Goal: Information Seeking & Learning: Learn about a topic

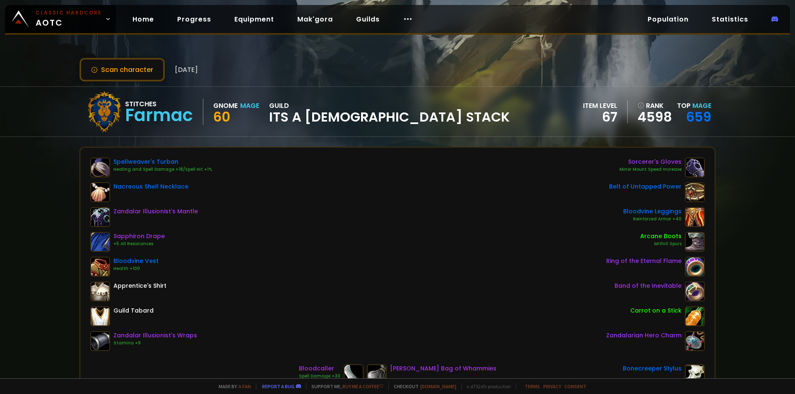
click at [10, 139] on div "Scan character 3 months ago Stitches Farmac Gnome Mage 60 guild its a shiet sta…" at bounding box center [397, 189] width 795 height 379
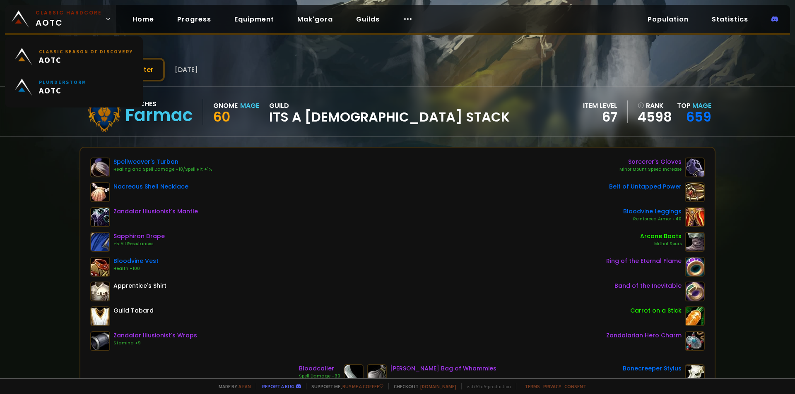
click at [77, 19] on span "Classic Hardcore AOTC" at bounding box center [69, 19] width 66 height 20
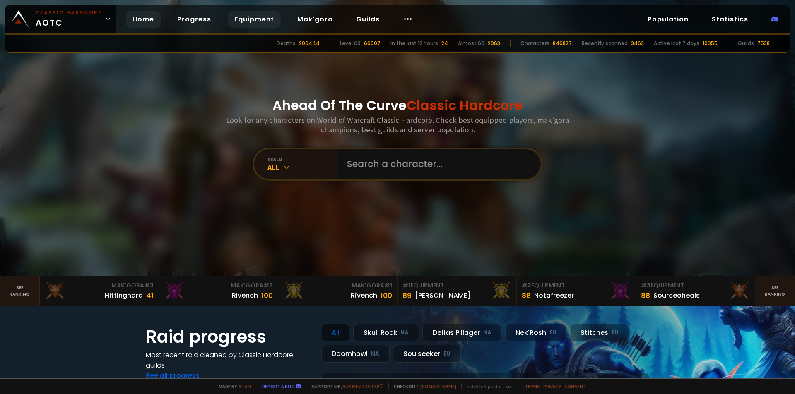
click at [243, 20] on link "Equipment" at bounding box center [254, 19] width 53 height 17
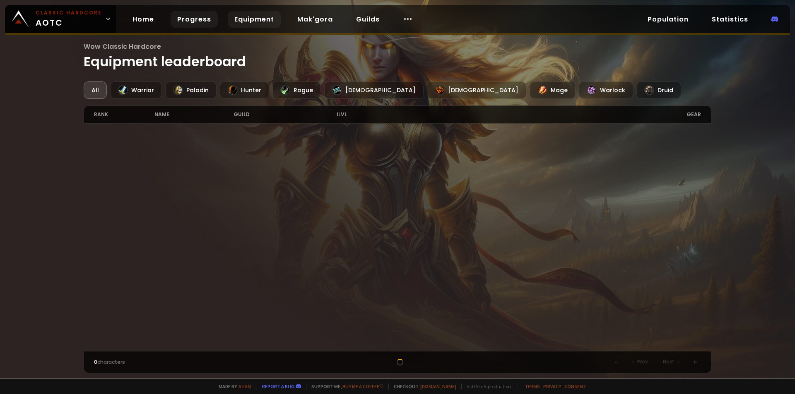
click at [183, 20] on link "Progress" at bounding box center [194, 19] width 47 height 17
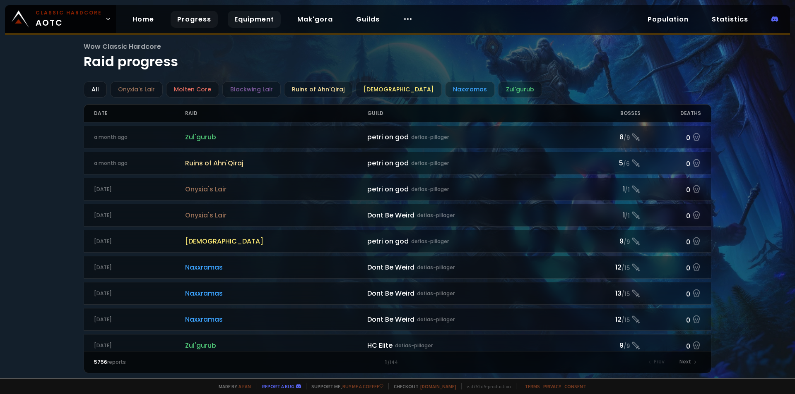
click at [242, 20] on link "Equipment" at bounding box center [254, 19] width 53 height 17
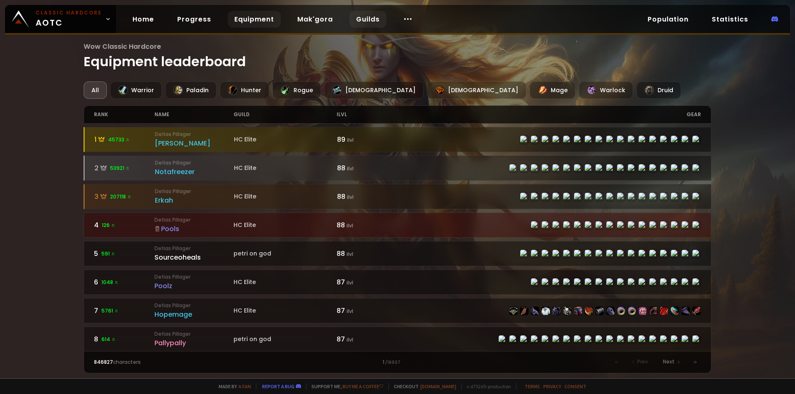
click at [360, 22] on link "Guilds" at bounding box center [367, 19] width 37 height 17
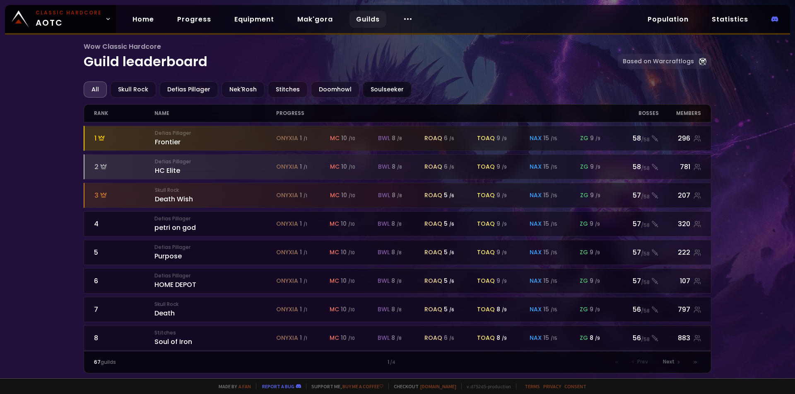
click at [375, 92] on div "Soulseeker" at bounding box center [387, 90] width 49 height 16
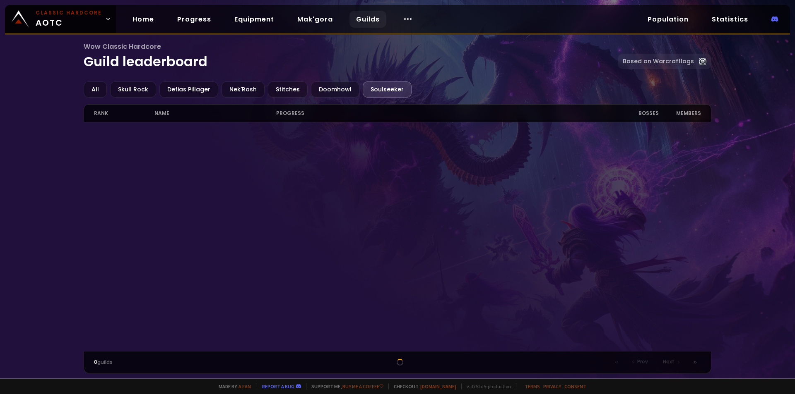
click at [25, 214] on div "Wow Classic Hardcore Guild leaderboard Based on Warcraftlogs All Skull Rock Def…" at bounding box center [397, 189] width 795 height 379
click at [341, 96] on div "Doomhowl" at bounding box center [335, 90] width 48 height 16
click at [370, 91] on div "Soulseeker" at bounding box center [387, 90] width 49 height 16
click at [129, 93] on div "Skull Rock" at bounding box center [133, 90] width 46 height 16
click at [290, 91] on div "Stitches" at bounding box center [288, 90] width 40 height 16
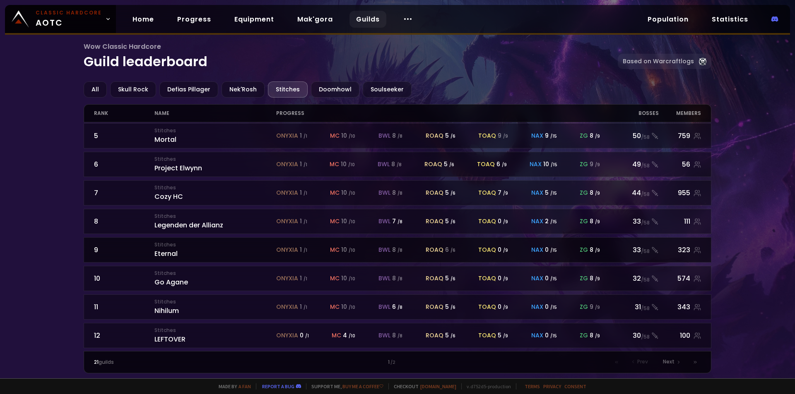
scroll to position [124, 0]
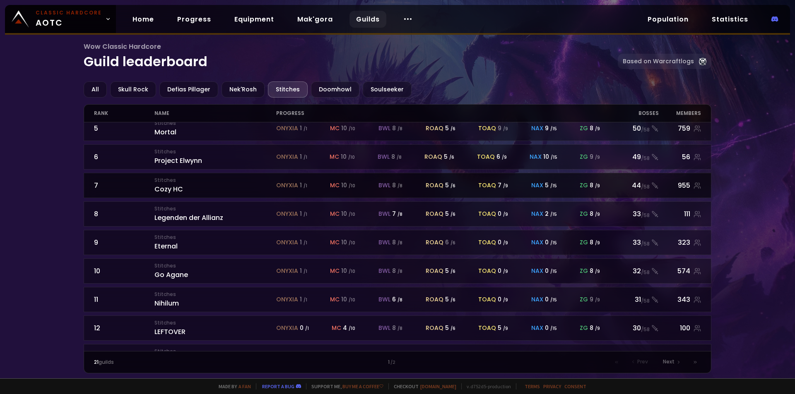
click at [180, 183] on small "Stitches" at bounding box center [214, 180] width 121 height 7
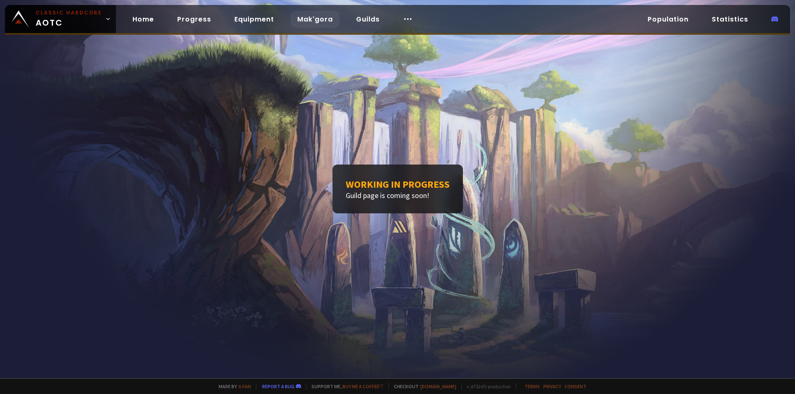
click at [313, 19] on link "Mak'gora" at bounding box center [315, 19] width 49 height 17
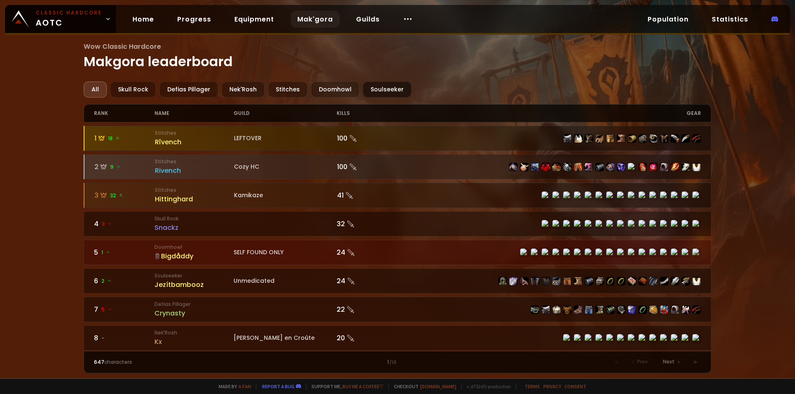
click at [365, 91] on div "Soulseeker" at bounding box center [387, 90] width 49 height 16
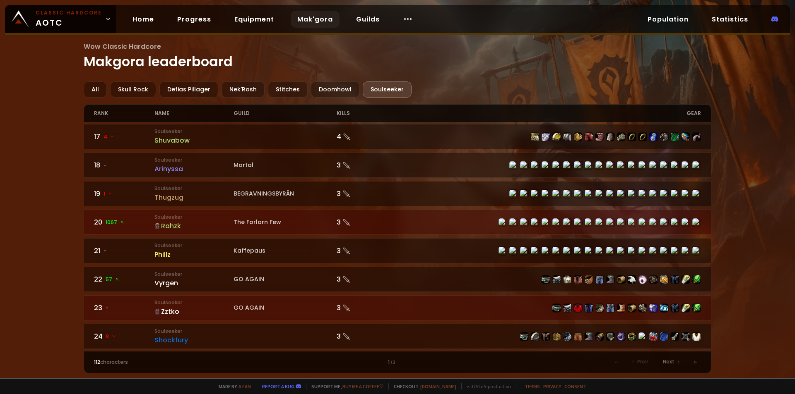
scroll to position [579, 0]
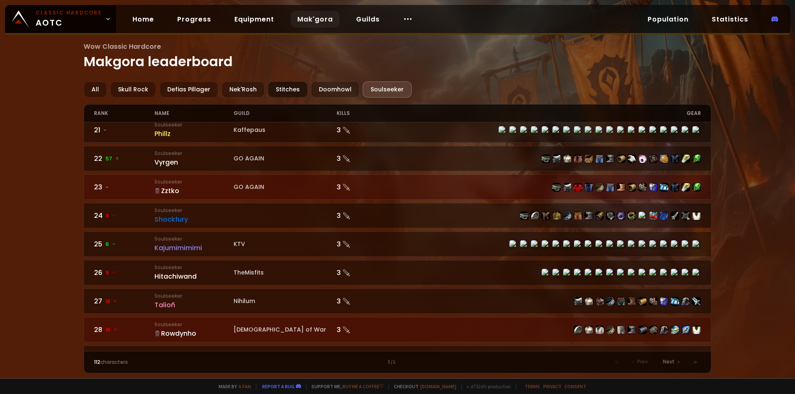
click at [277, 94] on div "Stitches" at bounding box center [288, 90] width 40 height 16
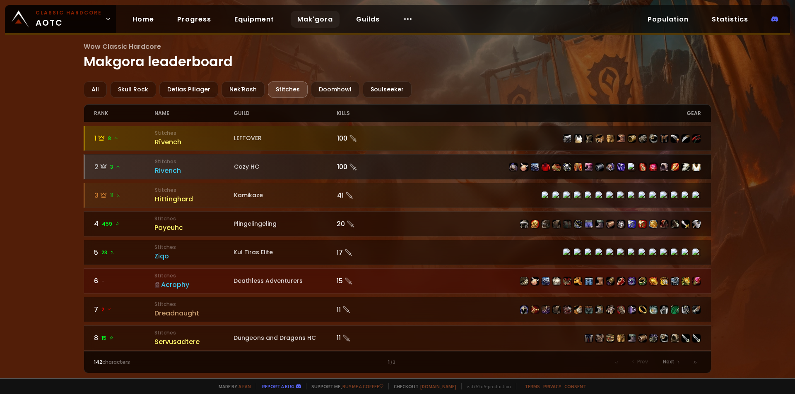
click at [165, 173] on div "Rivench" at bounding box center [194, 171] width 79 height 10
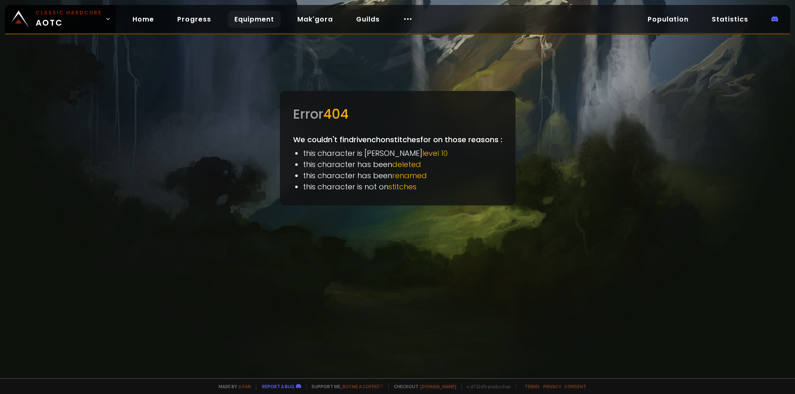
click at [233, 22] on link "Equipment" at bounding box center [254, 19] width 53 height 17
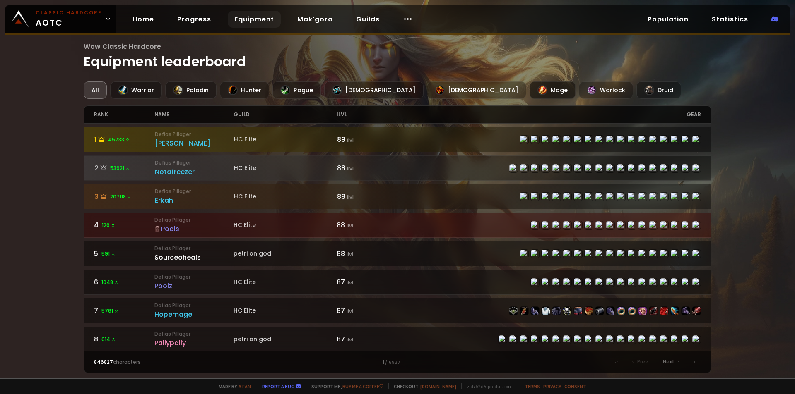
click at [529, 91] on div "Mage" at bounding box center [552, 90] width 46 height 17
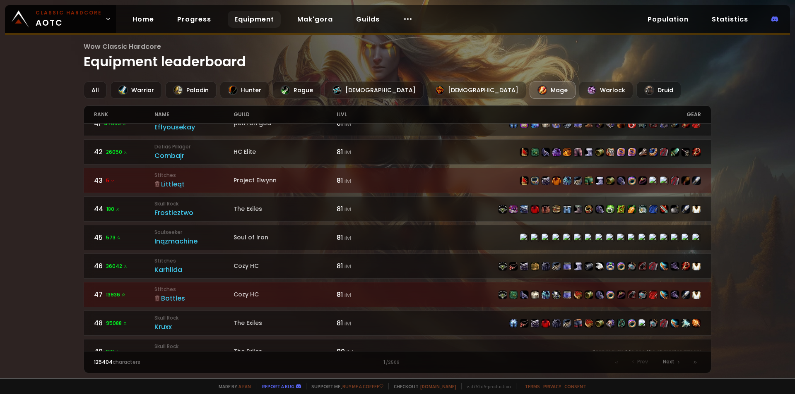
scroll to position [1159, 0]
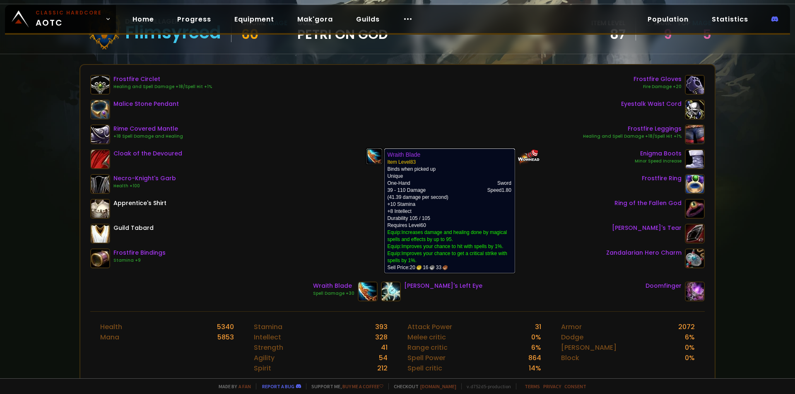
scroll to position [41, 0]
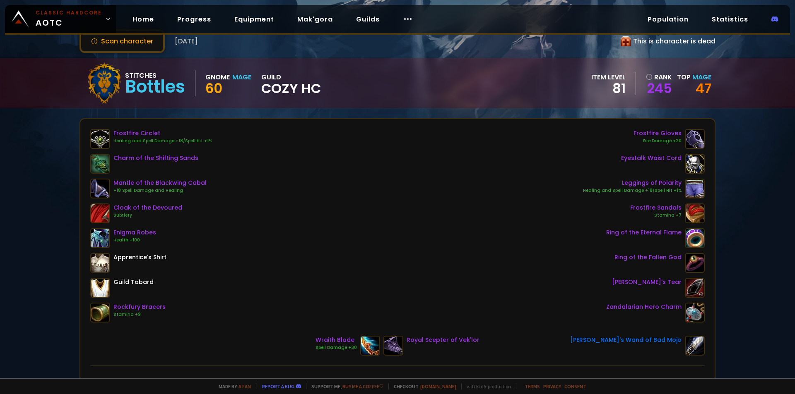
scroll to position [41, 0]
